Goal: Task Accomplishment & Management: Use online tool/utility

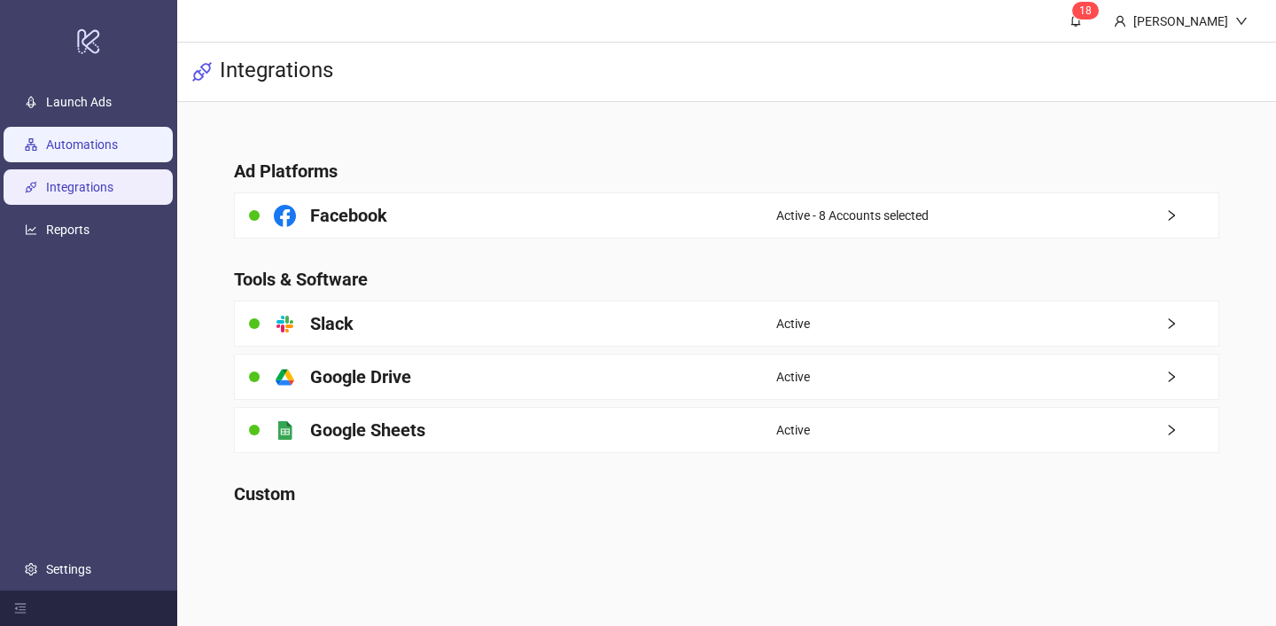
click at [118, 140] on link "Automations" at bounding box center [82, 144] width 72 height 14
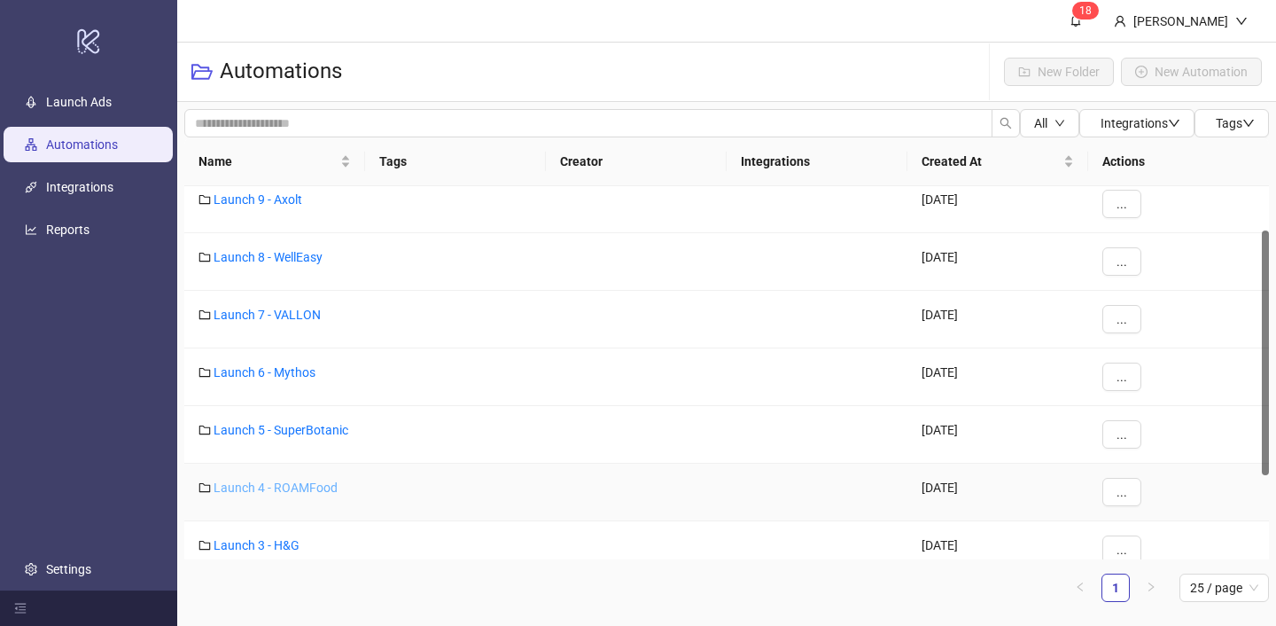
scroll to position [71, 0]
click at [284, 479] on link "Launch 4 - ROAMFood" at bounding box center [276, 485] width 124 height 14
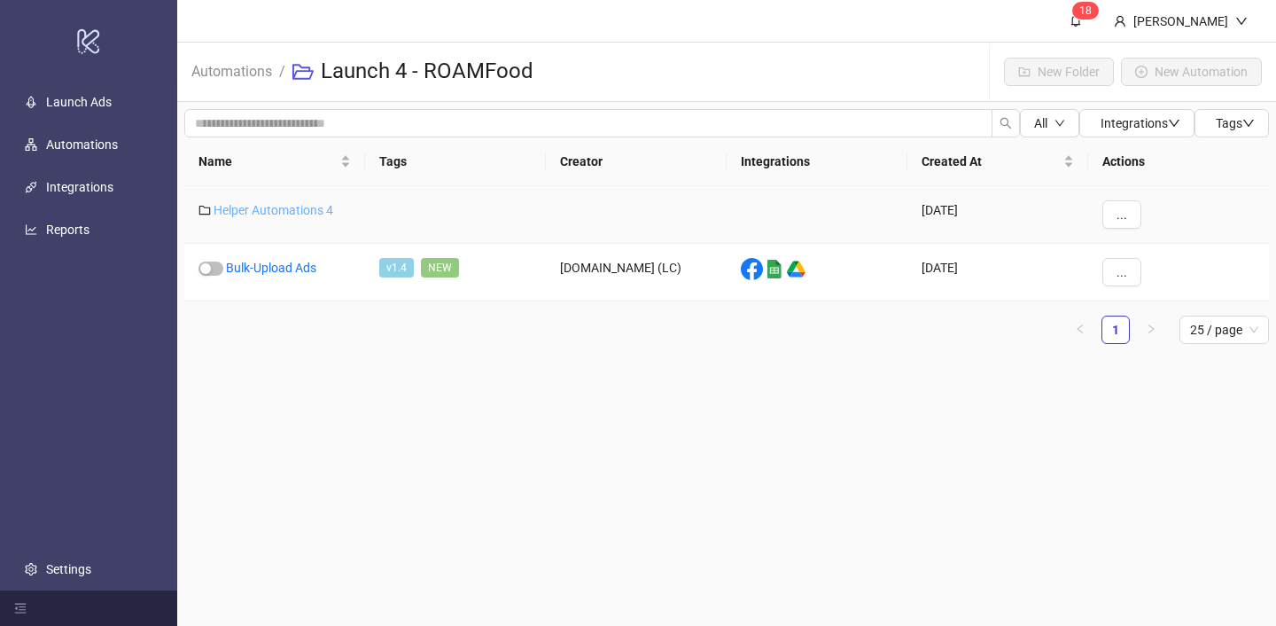
click at [271, 212] on link "Helper Automations 4" at bounding box center [274, 210] width 120 height 14
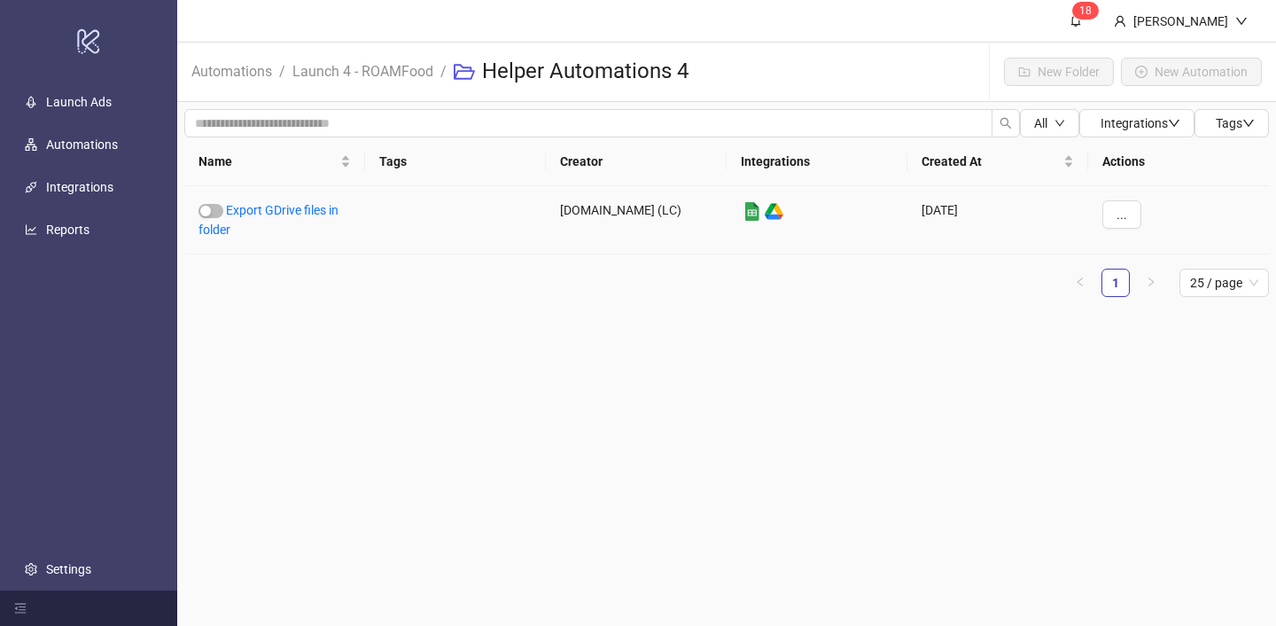
click at [271, 212] on link "Export GDrive files in folder" at bounding box center [269, 220] width 140 height 34
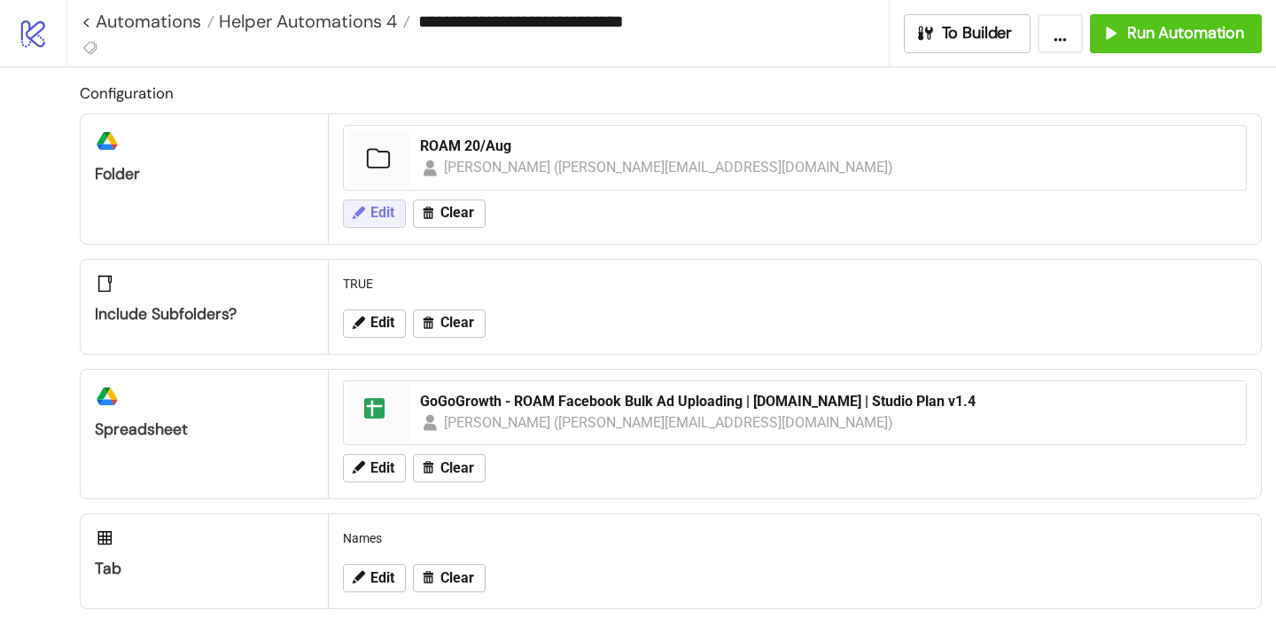
click at [382, 201] on button "Edit" at bounding box center [374, 213] width 63 height 28
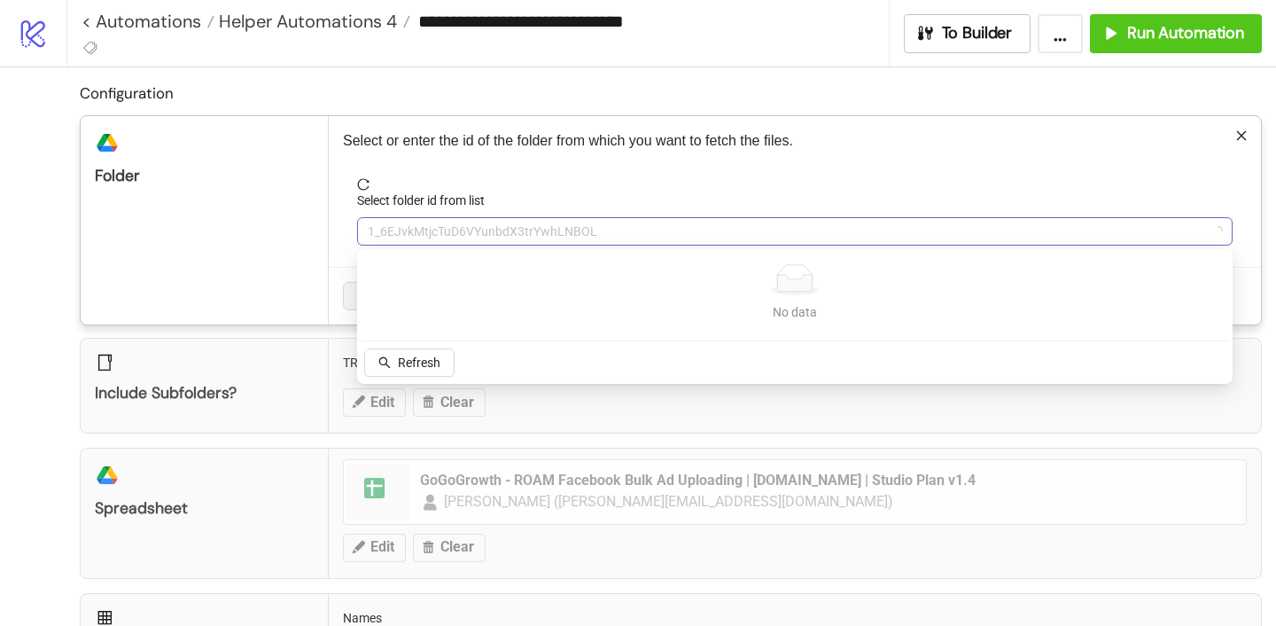
click at [432, 230] on span "1_6EJvkMtjcTuD6VYunbdX3trYwhLNBOL" at bounding box center [795, 231] width 854 height 27
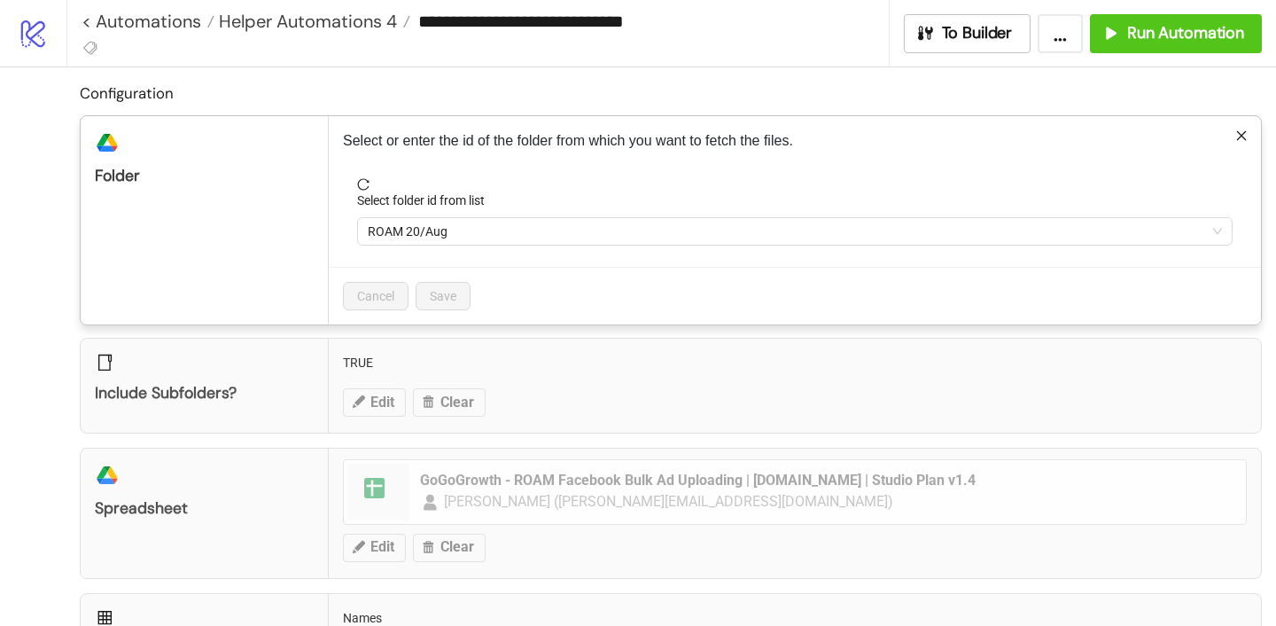
click at [432, 230] on span "ROAM 20/Aug" at bounding box center [795, 231] width 854 height 27
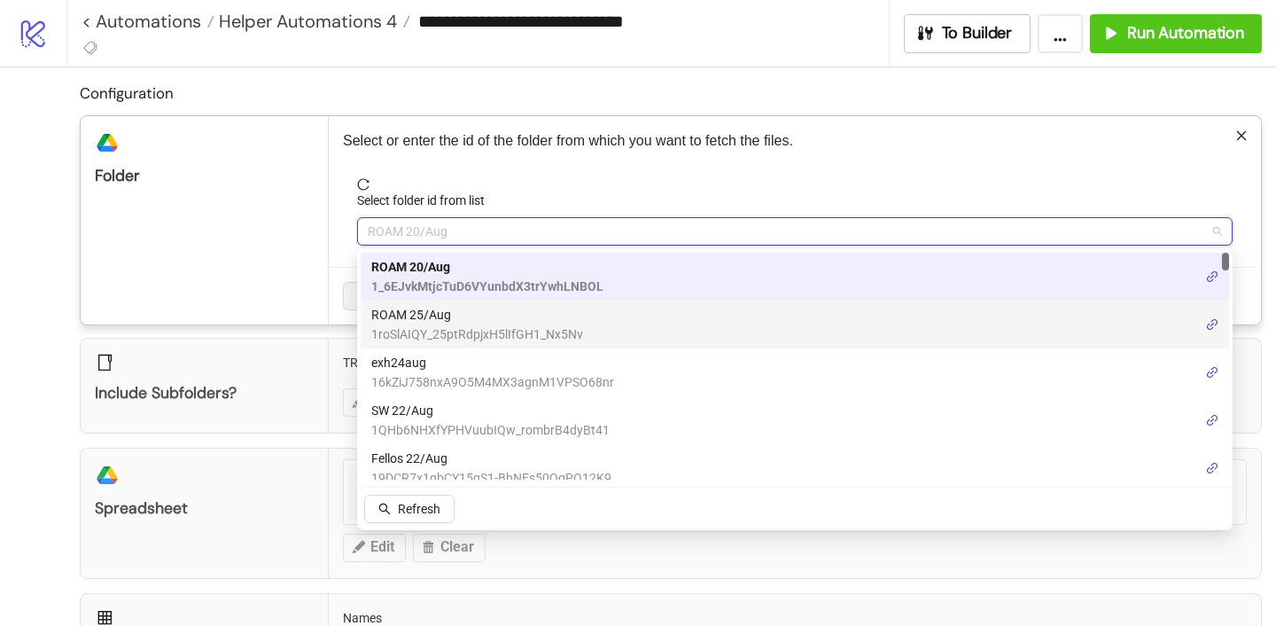
click at [417, 316] on span "ROAM 25/Aug" at bounding box center [477, 314] width 212 height 19
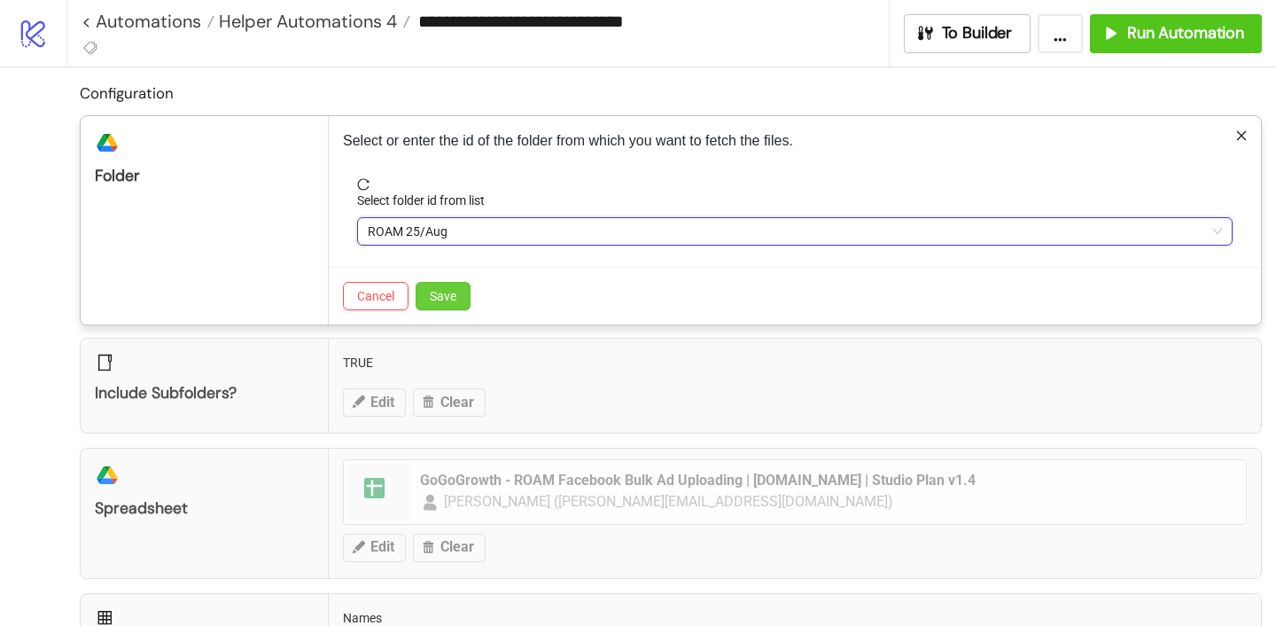
click at [450, 300] on span "Save" at bounding box center [443, 296] width 27 height 14
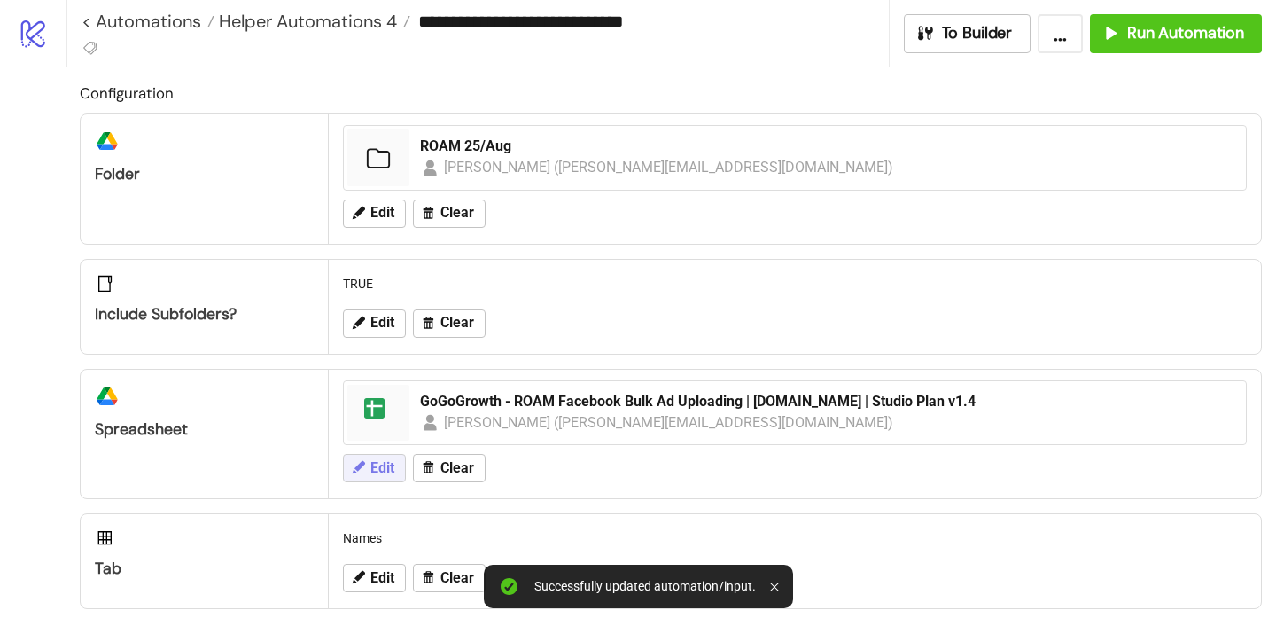
click at [385, 463] on span "Edit" at bounding box center [382, 468] width 24 height 16
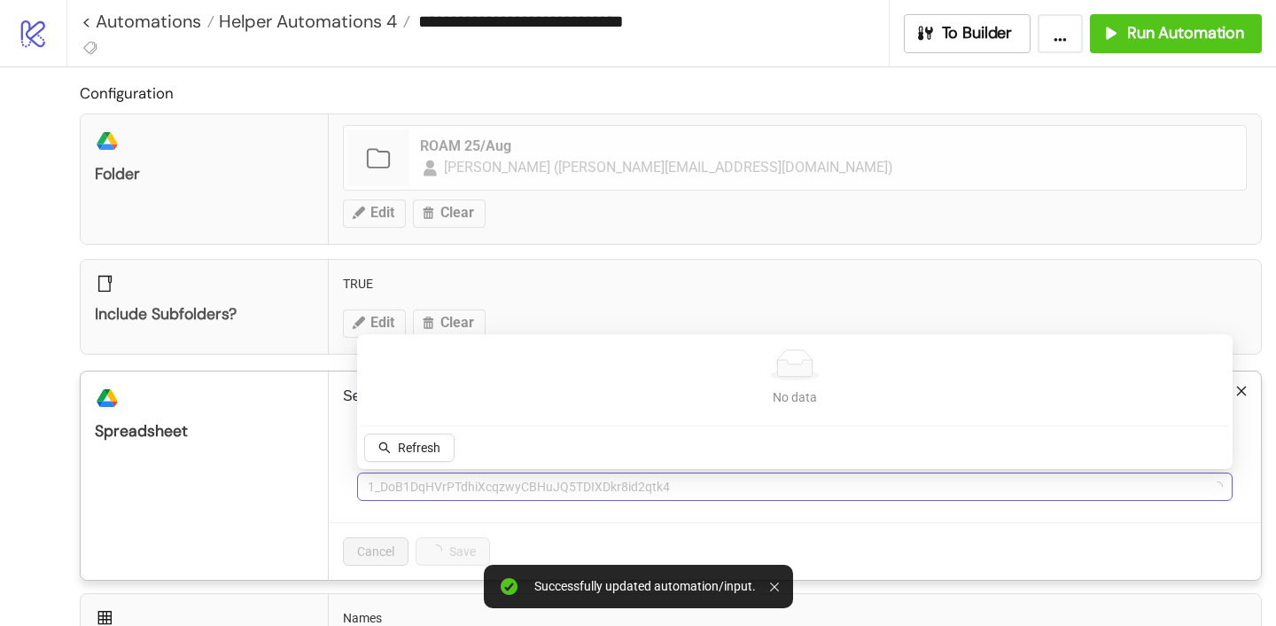
click at [456, 489] on span "1_DoB1DqHVrPTdhiXcqzwyCBHuJQ5TDIXDkr8id2qtk4" at bounding box center [795, 486] width 854 height 27
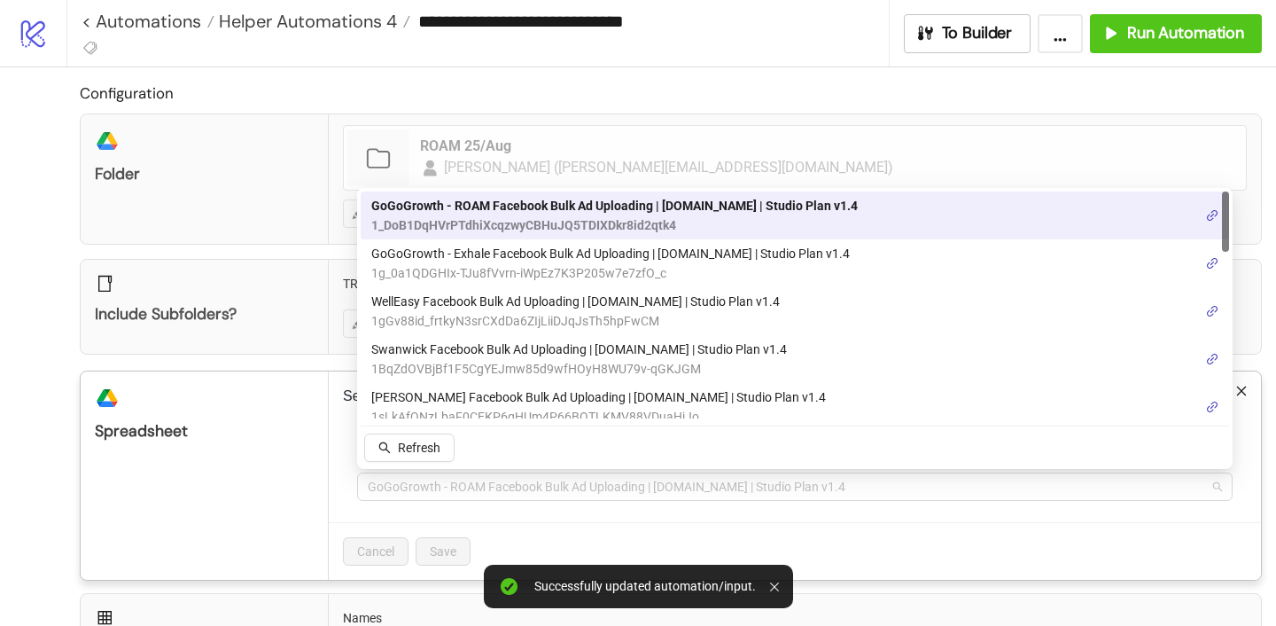
click at [456, 489] on span "GoGoGrowth - ROAM Facebook Bulk Ad Uploading | [DOMAIN_NAME] | Studio Plan v1.4" at bounding box center [795, 486] width 854 height 27
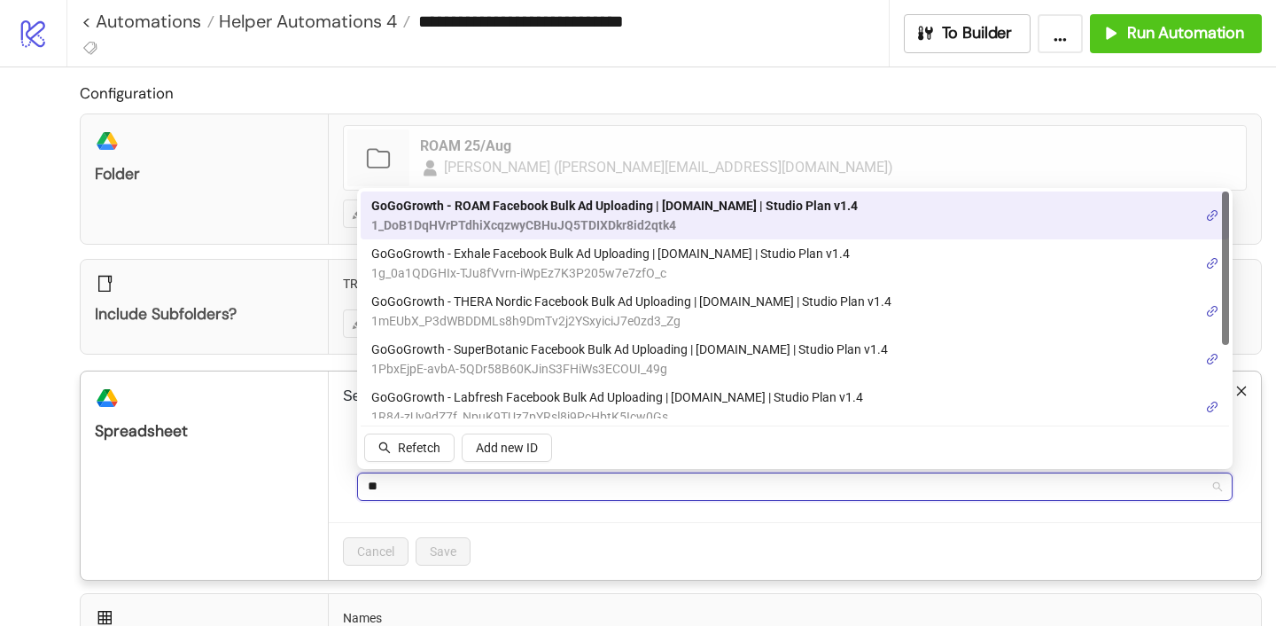
type input "***"
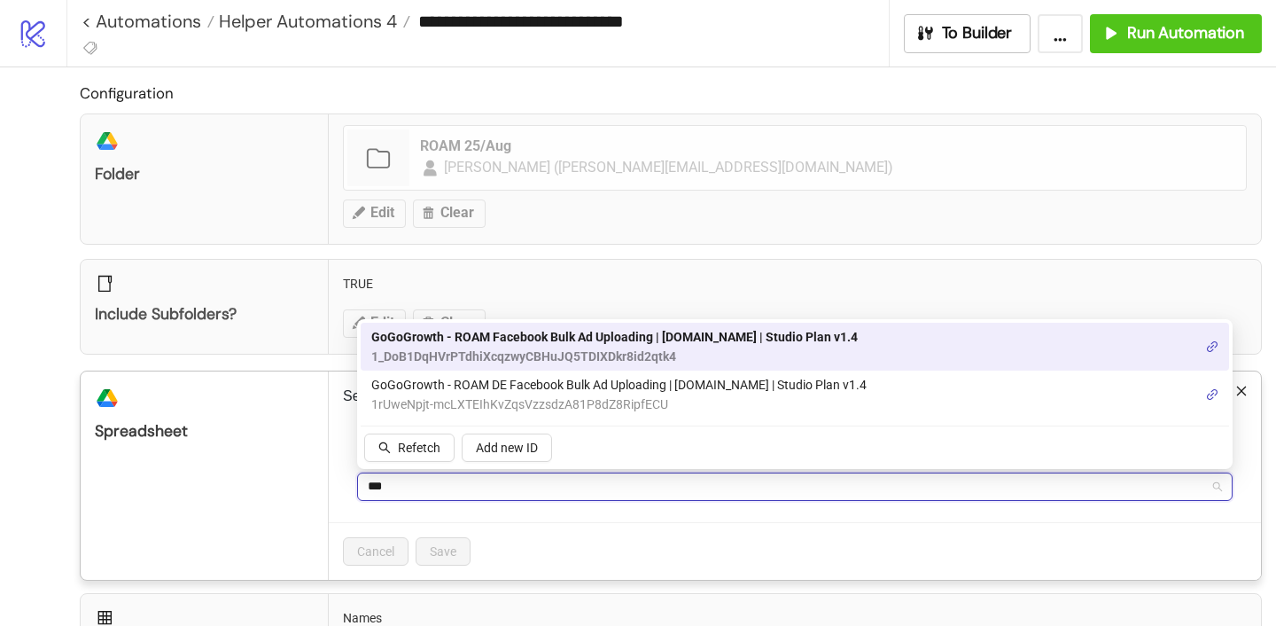
click at [518, 339] on span "GoGoGrowth - ROAM Facebook Bulk Ad Uploading | [DOMAIN_NAME] | Studio Plan v1.4" at bounding box center [614, 336] width 487 height 19
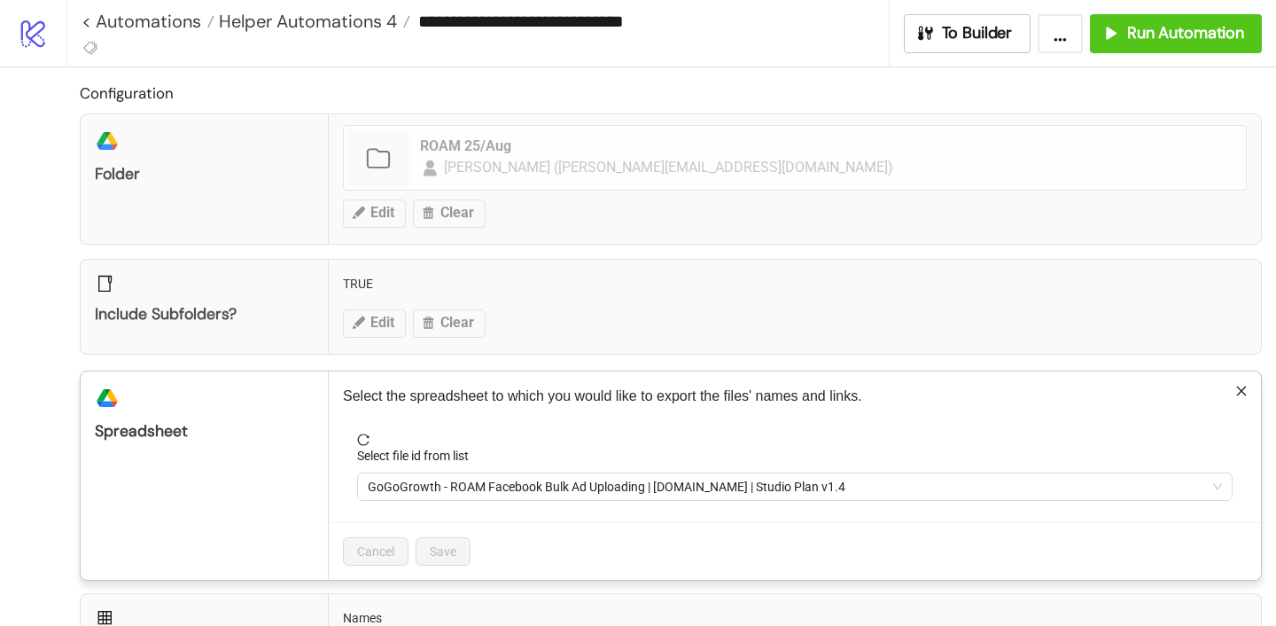
click at [588, 551] on div "Cancel Save" at bounding box center [795, 551] width 932 height 58
click at [613, 398] on p "Select the spreadsheet to which you would like to export the files' names and l…" at bounding box center [795, 396] width 904 height 21
click at [718, 191] on div "**********" at bounding box center [638, 313] width 1276 height 626
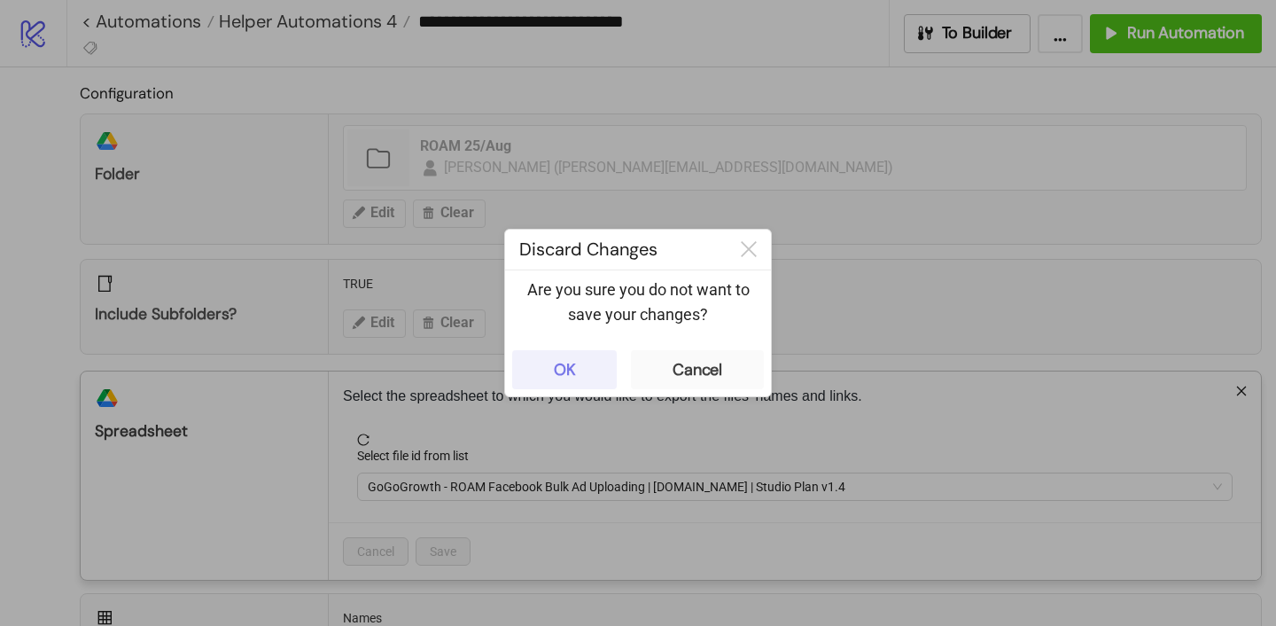
click at [588, 378] on button "OK" at bounding box center [564, 369] width 105 height 39
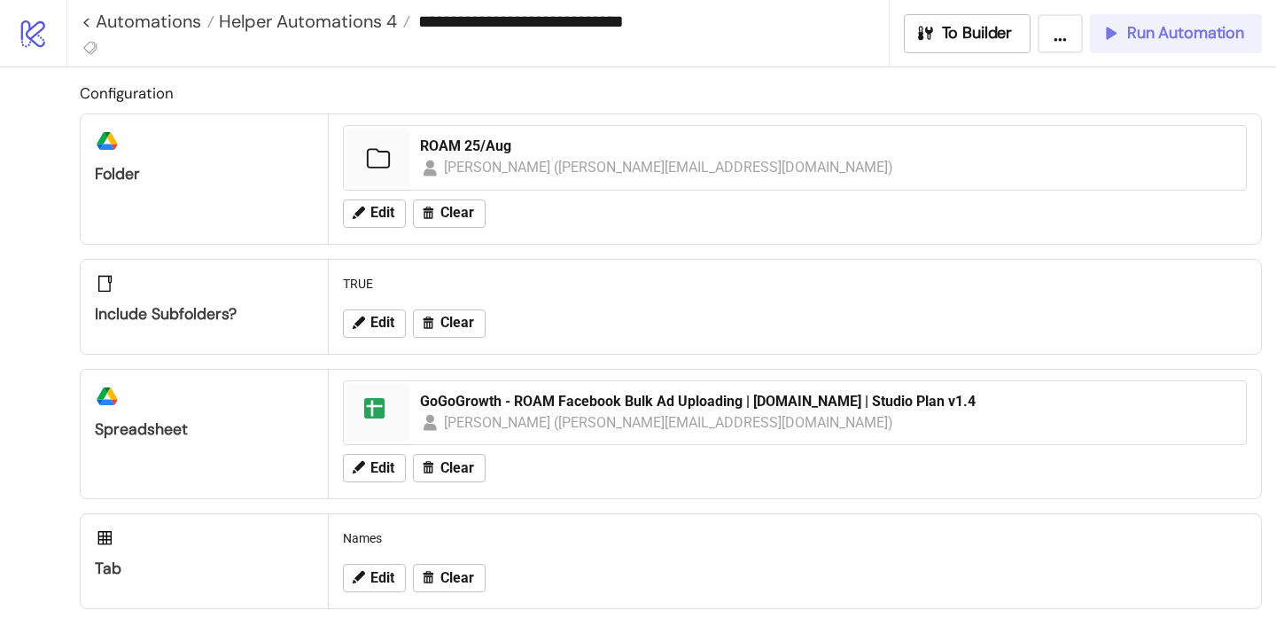
click at [1151, 39] on span "Run Automation" at bounding box center [1185, 33] width 117 height 20
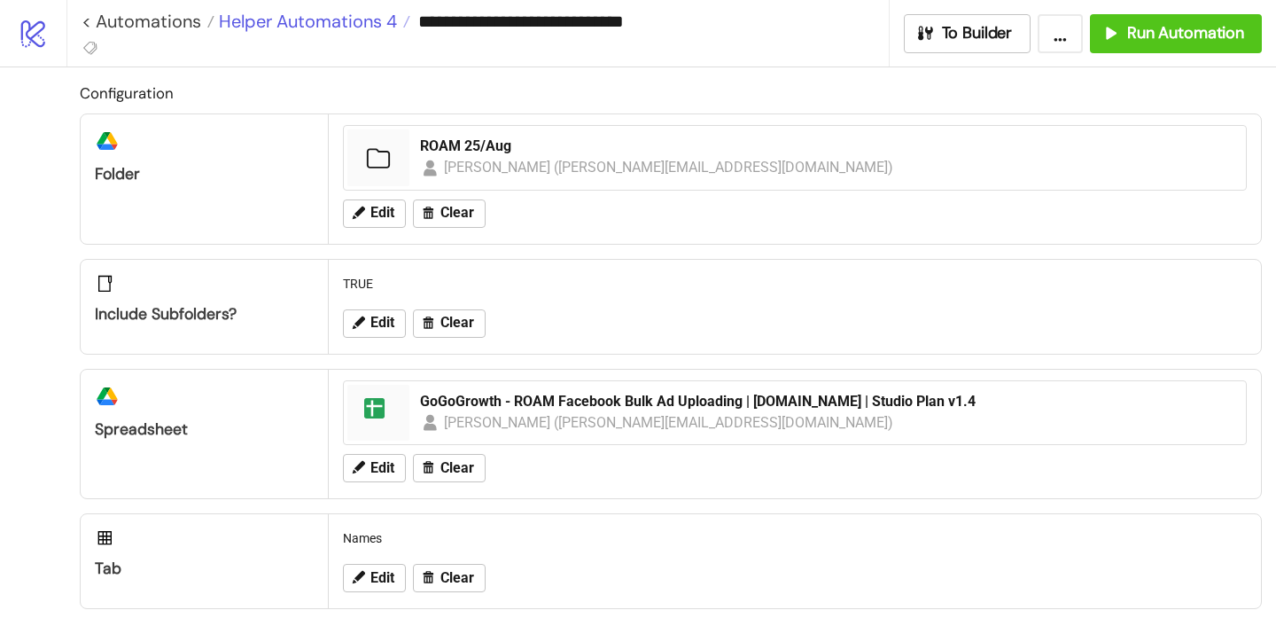
click at [371, 21] on span "Helper Automations 4" at bounding box center [305, 21] width 183 height 23
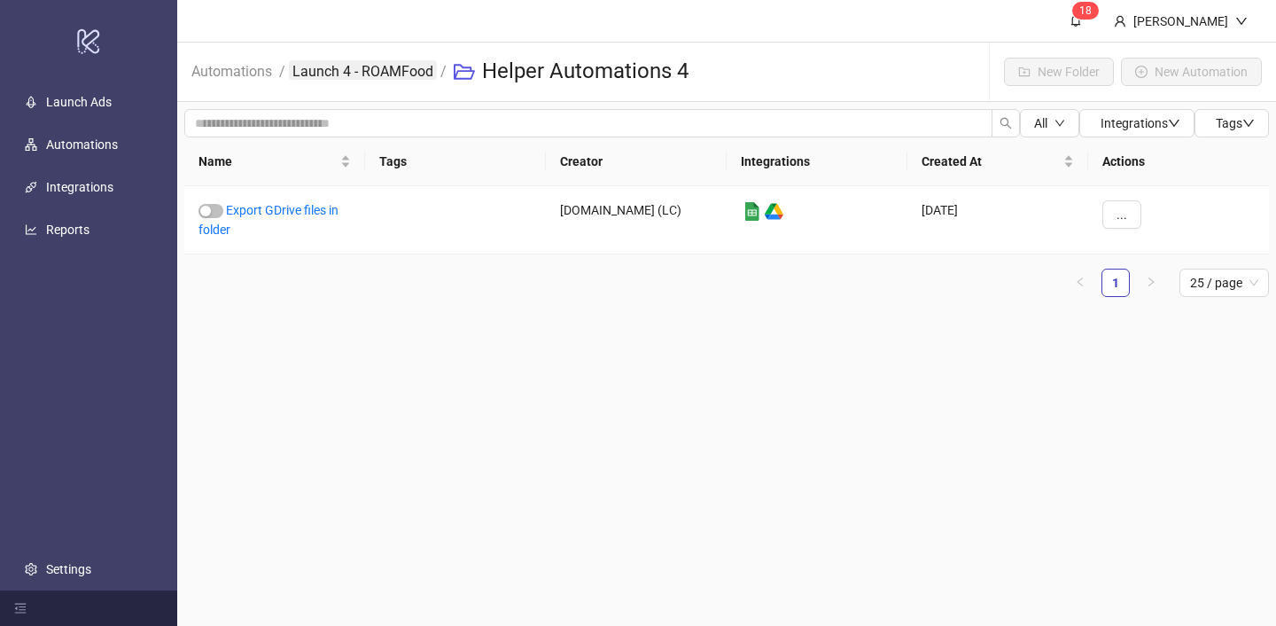
click at [345, 76] on link "Launch 4 - ROAMFood" at bounding box center [363, 69] width 148 height 19
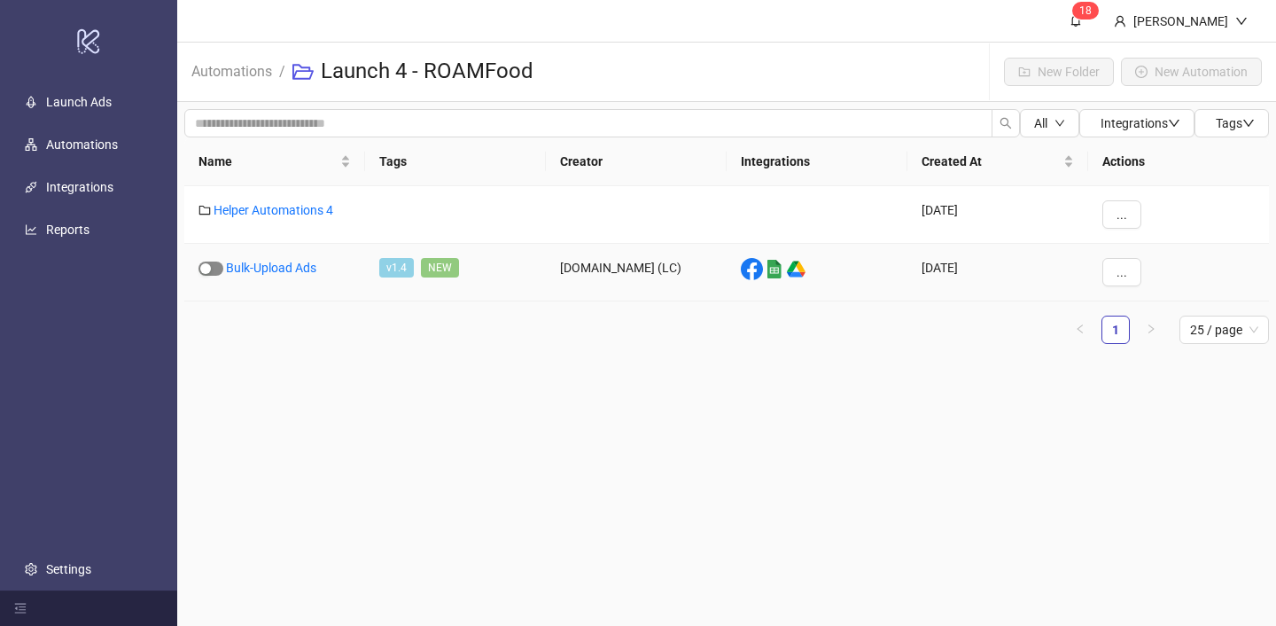
click at [209, 269] on div "button" at bounding box center [205, 268] width 11 height 11
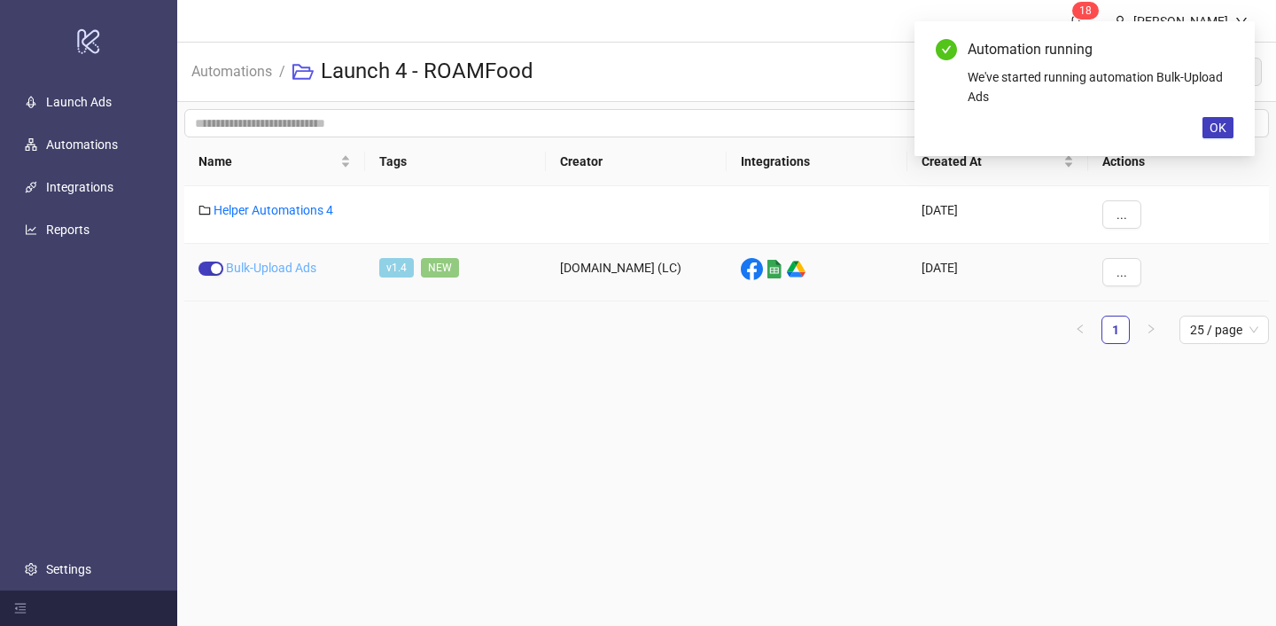
click at [240, 269] on link "Bulk-Upload Ads" at bounding box center [271, 268] width 90 height 14
